Goal: Task Accomplishment & Management: Manage account settings

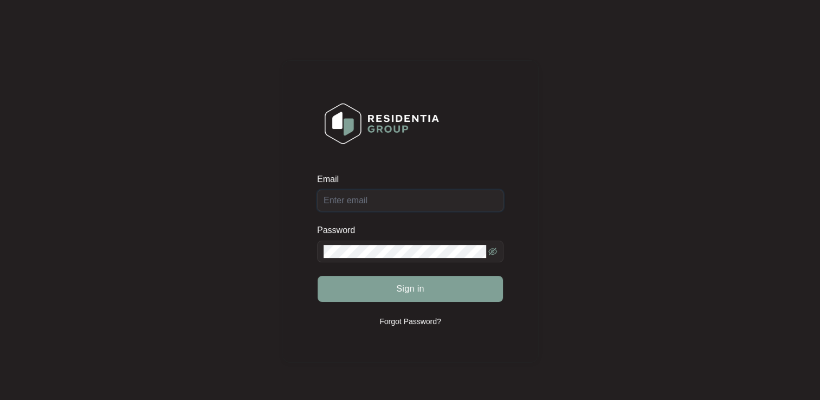
type input "[EMAIL_ADDRESS][DOMAIN_NAME]"
click at [426, 286] on button "Sign in" at bounding box center [410, 289] width 185 height 26
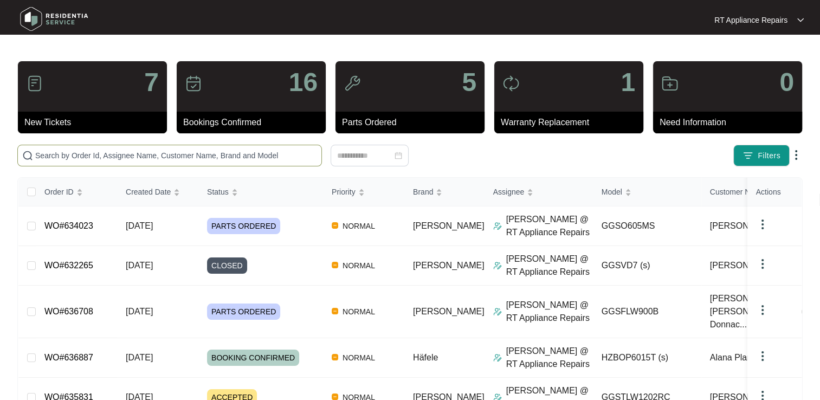
click at [101, 155] on input "text" at bounding box center [176, 156] width 282 height 12
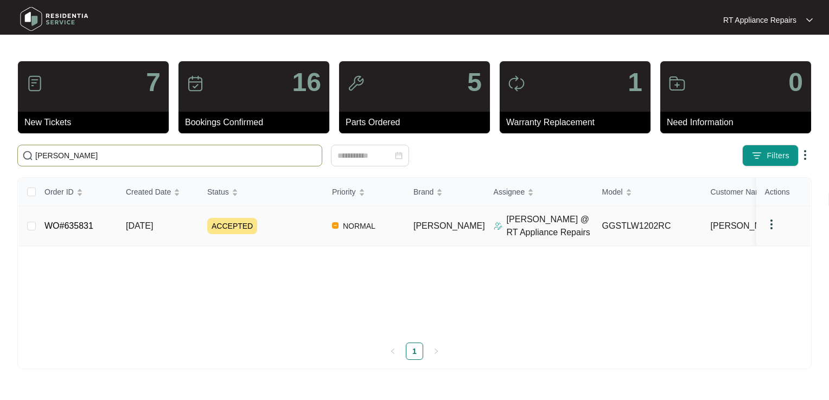
type input "[PERSON_NAME]"
click at [72, 225] on link "WO#635831" at bounding box center [68, 225] width 49 height 9
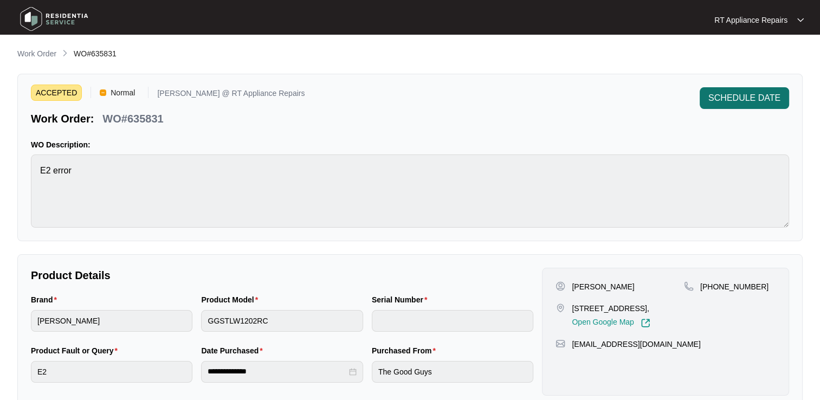
click at [737, 101] on span "SCHEDULE DATE" at bounding box center [745, 98] width 72 height 13
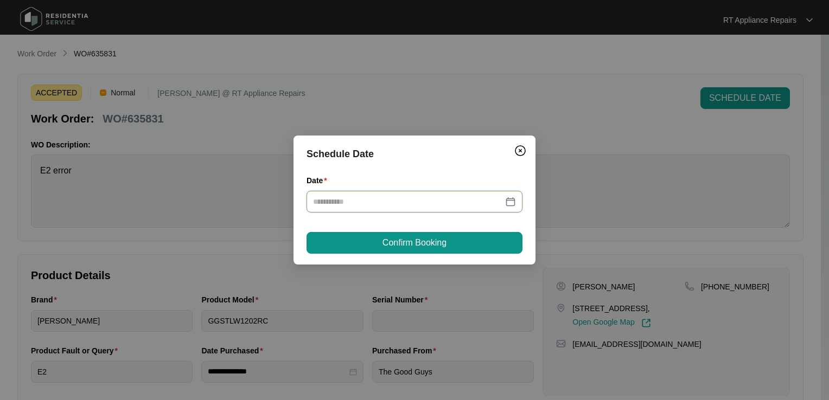
click at [348, 207] on input "Date" at bounding box center [408, 202] width 190 height 12
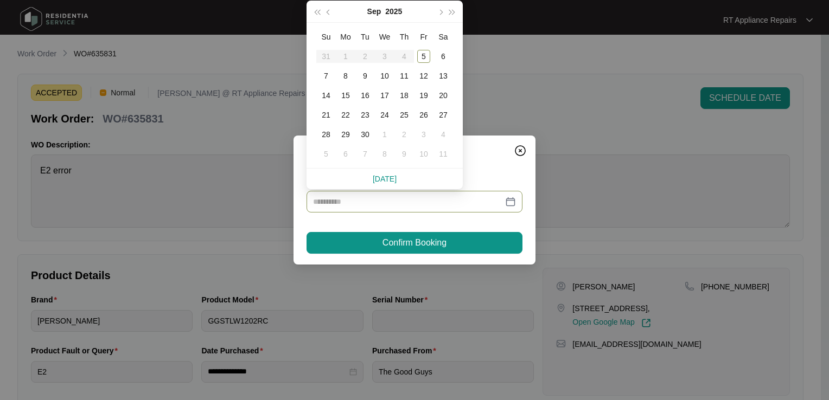
type input "**********"
click at [362, 77] on div "9" at bounding box center [364, 75] width 13 height 13
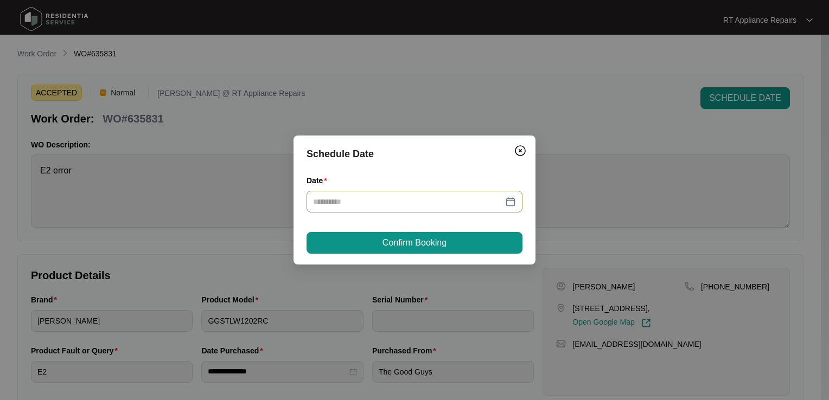
type input "**********"
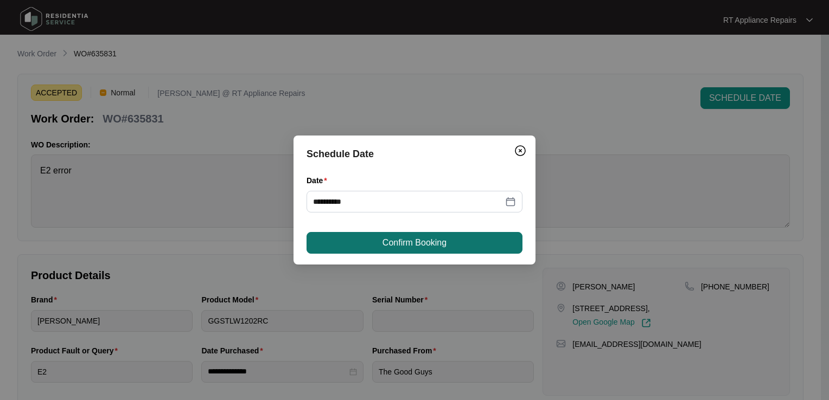
click at [414, 247] on span "Confirm Booking" at bounding box center [414, 242] width 64 height 13
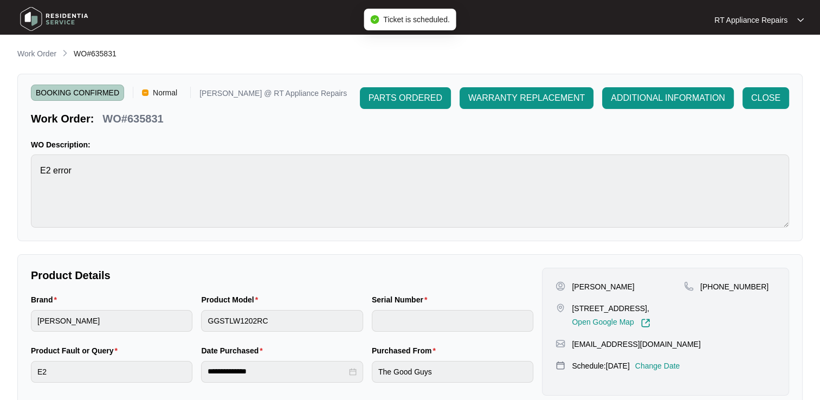
click at [778, 21] on p "RT Appliance Repairs" at bounding box center [751, 20] width 73 height 11
click at [762, 62] on p "Log Out" at bounding box center [768, 57] width 55 height 11
